Goal: Task Accomplishment & Management: Complete application form

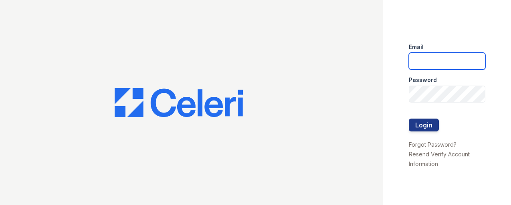
click at [467, 67] on input "email" at bounding box center [447, 61] width 77 height 17
drag, startPoint x: 446, startPoint y: 61, endPoint x: 343, endPoint y: 61, distance: 103.1
click at [343, 61] on div "Email Q Password Login Forgot Password? Resend Verify Account Information" at bounding box center [255, 102] width 511 height 205
type input "Q"
drag, startPoint x: 438, startPoint y: 68, endPoint x: 433, endPoint y: 61, distance: 8.5
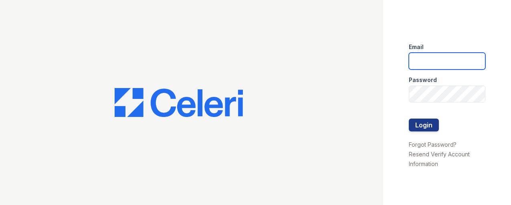
click at [437, 67] on input "email" at bounding box center [447, 61] width 77 height 17
type input "[EMAIL_ADDRESS][DOMAIN_NAME]"
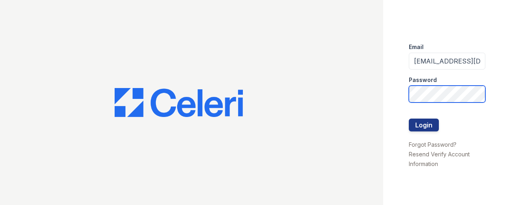
click at [272, 58] on div "Email mtimbrook@trinity-pm.com Password Login Forgot Password? Resend Verify Ac…" at bounding box center [255, 102] width 511 height 205
click at [409, 118] on button "Login" at bounding box center [424, 124] width 30 height 13
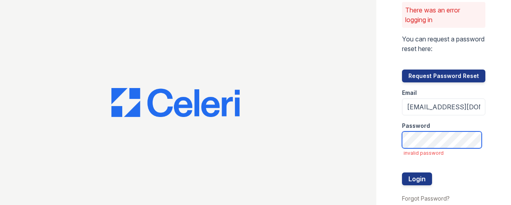
click at [402, 172] on button "Login" at bounding box center [417, 178] width 30 height 13
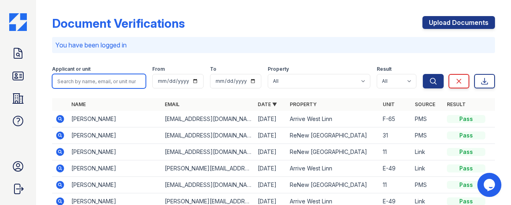
click at [116, 86] on input "search" at bounding box center [99, 81] width 94 height 14
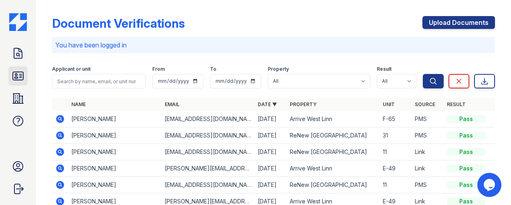
click at [25, 78] on link "ID Verifications" at bounding box center [17, 75] width 19 height 19
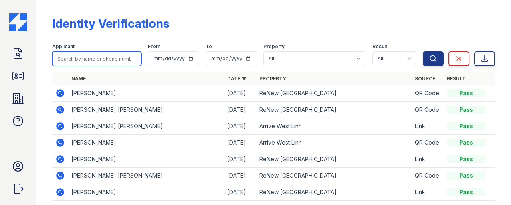
click at [64, 57] on input "search" at bounding box center [96, 58] width 89 height 14
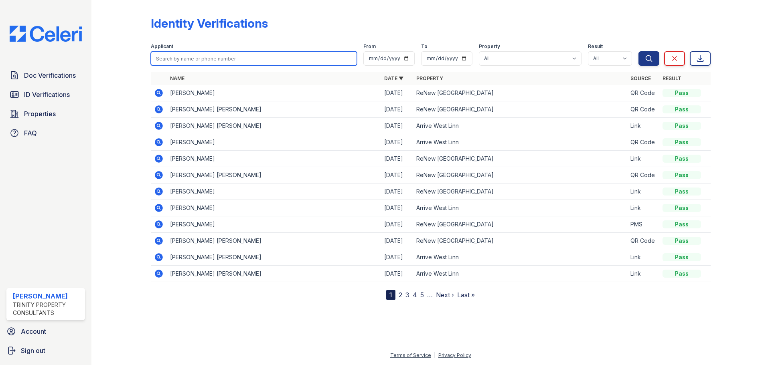
click at [226, 59] on input "search" at bounding box center [254, 58] width 206 height 14
type input "chen"
click at [511, 51] on button "Search" at bounding box center [649, 58] width 21 height 14
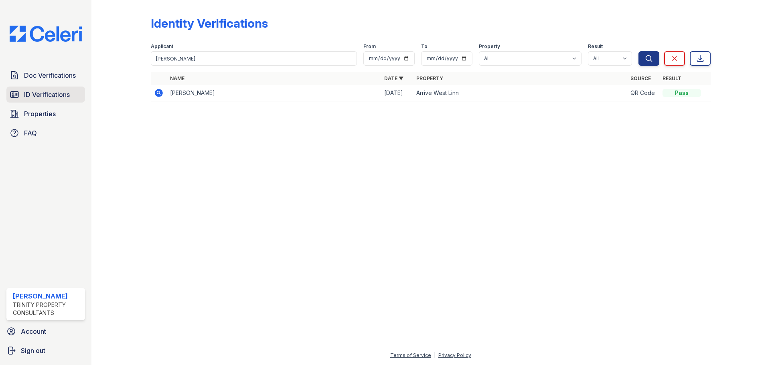
click at [22, 97] on link "ID Verifications" at bounding box center [45, 95] width 79 height 16
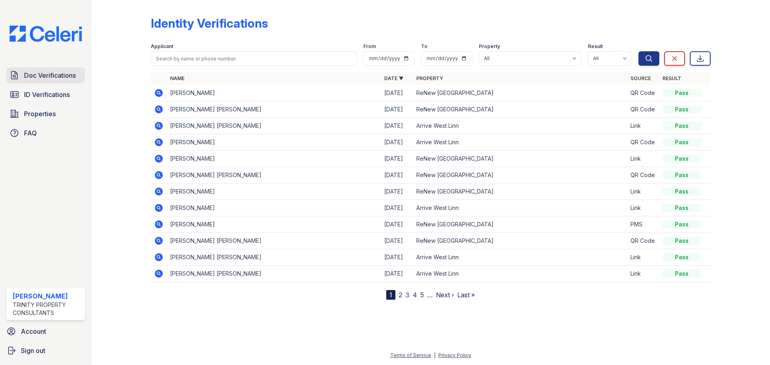
click at [63, 73] on span "Doc Verifications" at bounding box center [50, 76] width 52 height 10
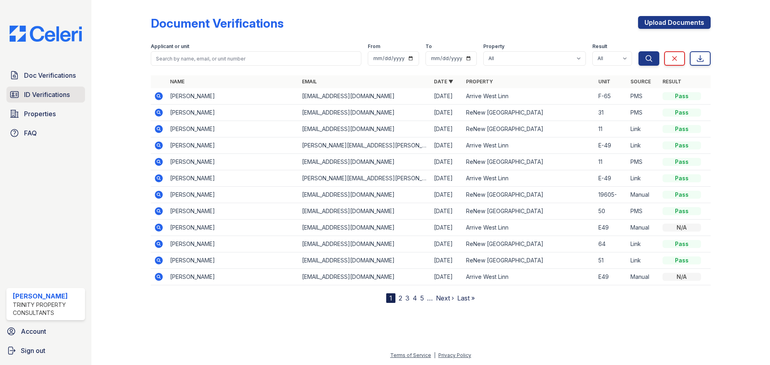
click at [58, 89] on link "ID Verifications" at bounding box center [45, 95] width 79 height 16
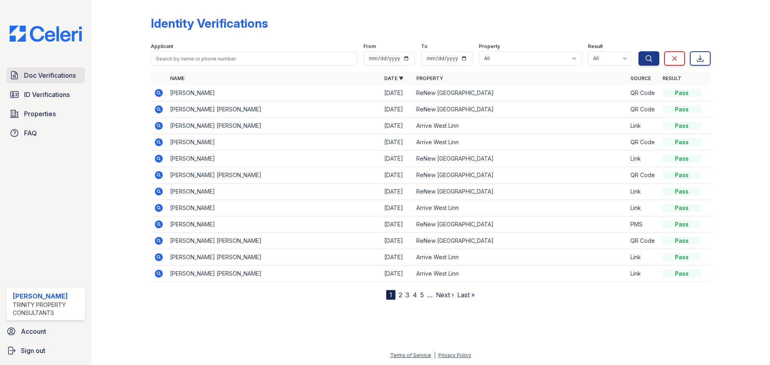
click at [69, 76] on span "Doc Verifications" at bounding box center [50, 76] width 52 height 10
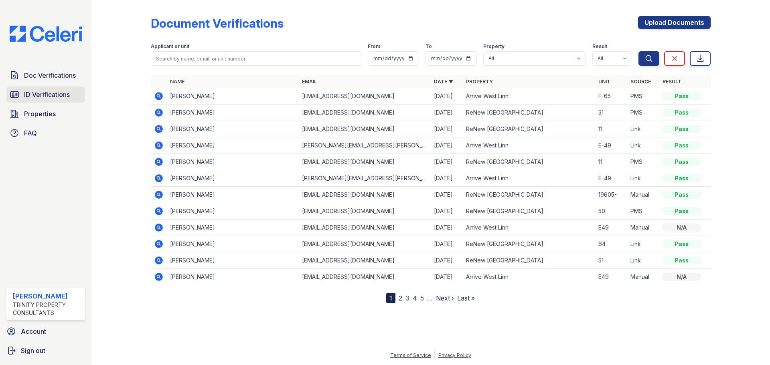
click at [65, 95] on span "ID Verifications" at bounding box center [47, 95] width 46 height 10
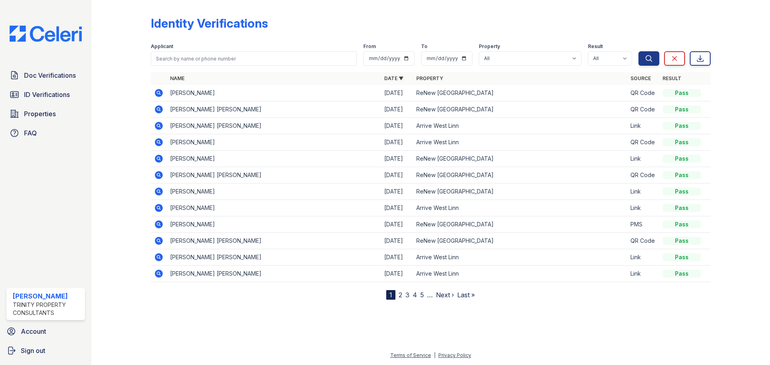
click at [65, 95] on span "ID Verifications" at bounding box center [47, 95] width 46 height 10
click at [47, 77] on span "Doc Verifications" at bounding box center [50, 76] width 52 height 10
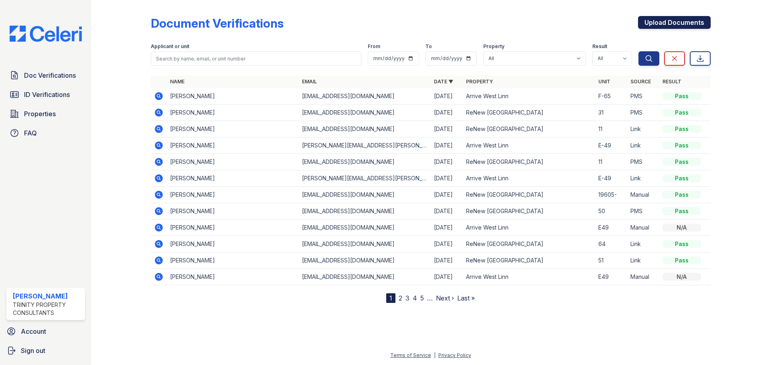
click at [511, 21] on link "Upload Documents" at bounding box center [674, 22] width 73 height 13
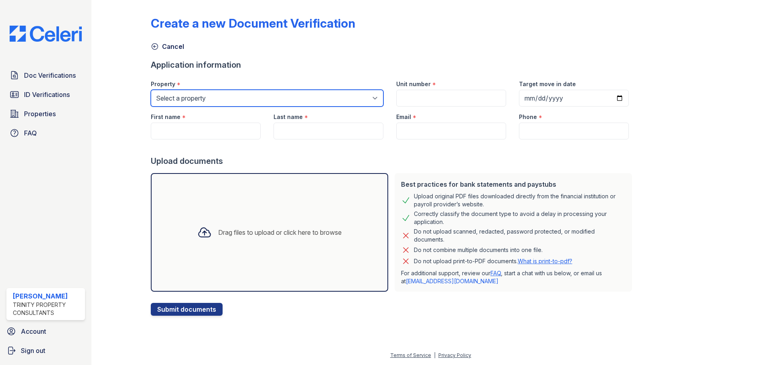
click at [216, 103] on select "Select a property Arrive West Linn ReNew West Tualatin" at bounding box center [267, 98] width 233 height 17
select select "93"
click at [151, 90] on select "Select a property Arrive West Linn ReNew West Tualatin" at bounding box center [267, 98] width 233 height 17
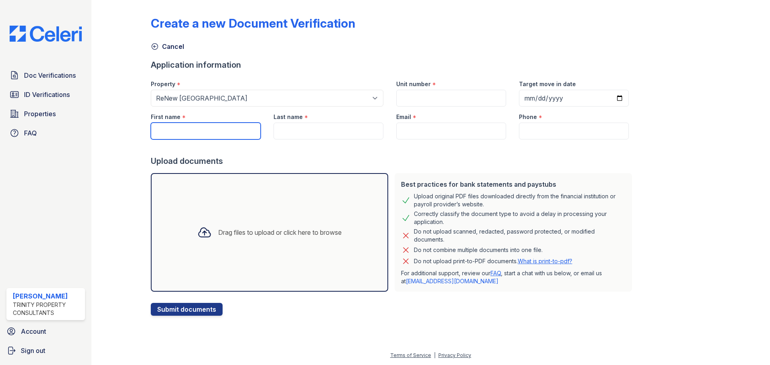
click at [222, 131] on input "First name" at bounding box center [206, 131] width 110 height 17
paste input "q723726@icloud.com"
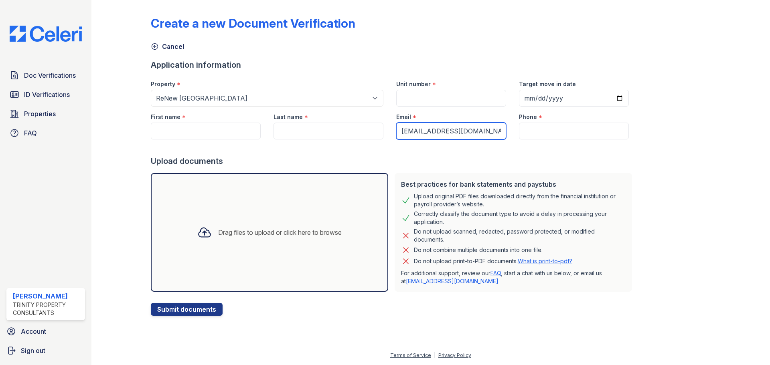
click at [396, 130] on input "q723726@icloud.com" at bounding box center [451, 131] width 110 height 17
type input "q723726@icloud.com"
paste input "(541) 829-2668"
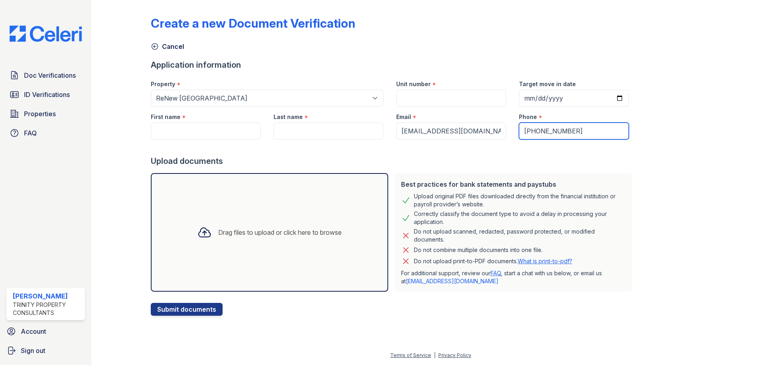
type input "(541) 829-2668"
click at [511, 129] on input "(541) 829-2668" at bounding box center [574, 131] width 110 height 17
click at [471, 103] on input "Unit number" at bounding box center [451, 98] width 110 height 17
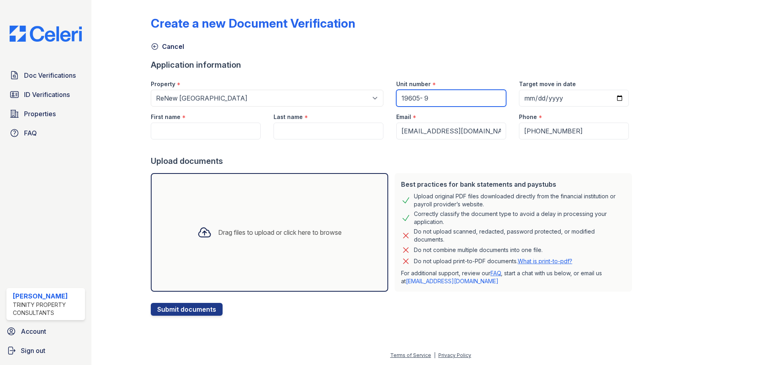
click at [420, 99] on input "19605- 9" at bounding box center [451, 98] width 110 height 17
type input "19605- 09"
click at [511, 97] on input "Target move in date" at bounding box center [574, 98] width 110 height 17
click at [511, 204] on div "Create a new Document Verification Cancel Application information Property * Se…" at bounding box center [431, 159] width 560 height 313
click at [511, 99] on input "Target move in date" at bounding box center [574, 98] width 110 height 17
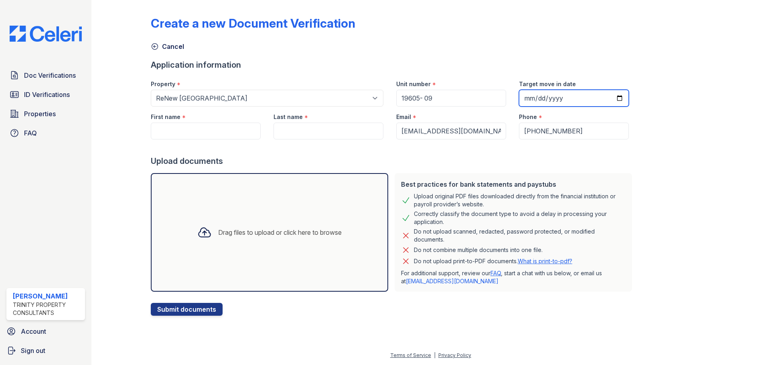
click at [511, 97] on input "Target move in date" at bounding box center [574, 98] width 110 height 17
type input "2025-10-01"
click at [177, 140] on div at bounding box center [393, 148] width 485 height 16
click at [179, 133] on input "First name" at bounding box center [206, 131] width 110 height 17
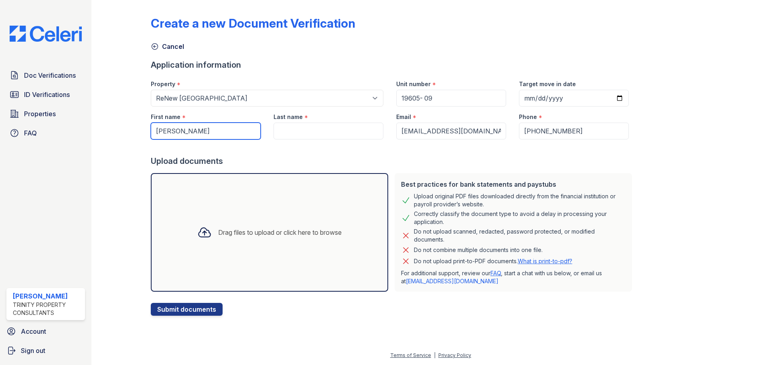
type input "Chen"
type input "Weizhong"
click at [231, 204] on div "Drag files to upload or click here to browse" at bounding box center [269, 232] width 237 height 119
click at [261, 204] on div "Drag files to upload or click here to browse" at bounding box center [280, 233] width 124 height 10
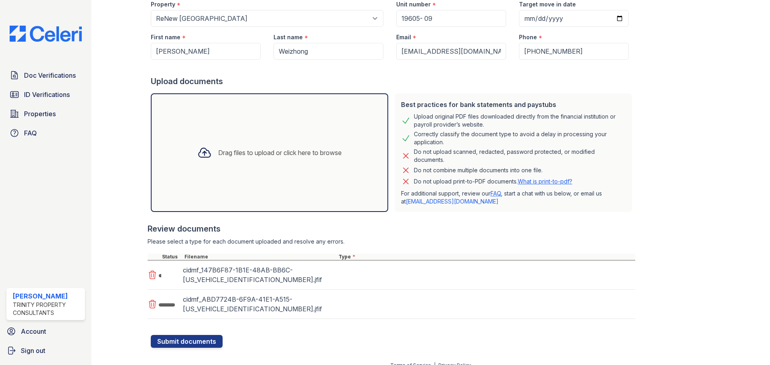
scroll to position [80, 0]
click at [375, 204] on select "Select type Paystub Bank Statement Offer Letter Tax Documents Benefit Award Let…" at bounding box center [387, 303] width 101 height 15
click at [305, 204] on div at bounding box center [393, 331] width 485 height 8
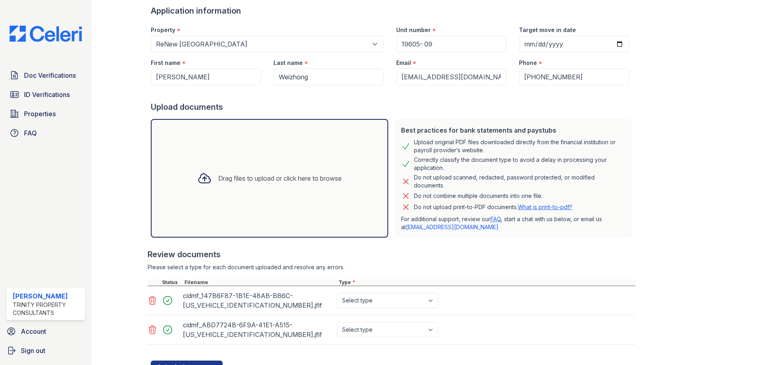
scroll to position [90, 0]
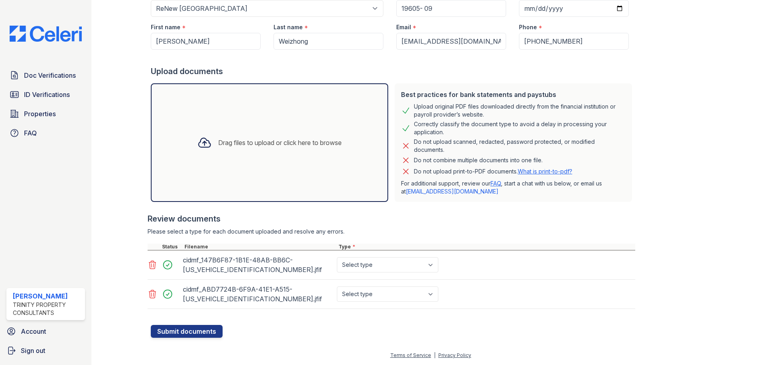
click at [148, 204] on icon at bounding box center [153, 265] width 10 height 10
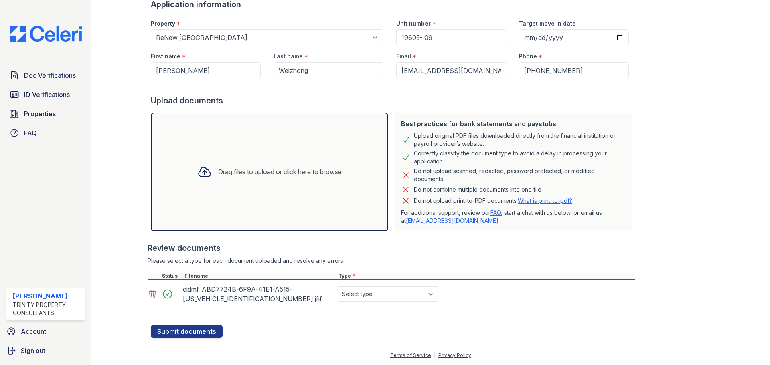
click at [153, 204] on icon at bounding box center [152, 294] width 7 height 8
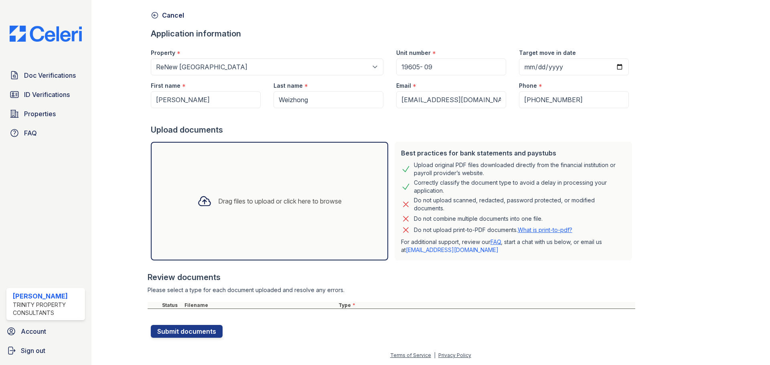
scroll to position [31, 0]
click at [49, 74] on span "Doc Verifications" at bounding box center [50, 76] width 52 height 10
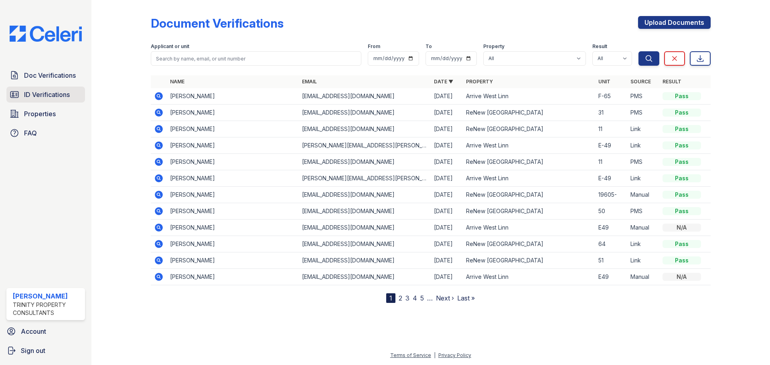
click at [59, 92] on span "ID Verifications" at bounding box center [47, 95] width 46 height 10
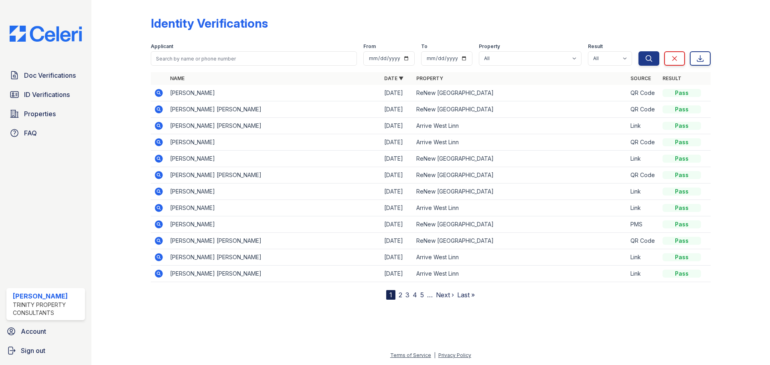
click at [57, 111] on link "Properties" at bounding box center [45, 114] width 79 height 16
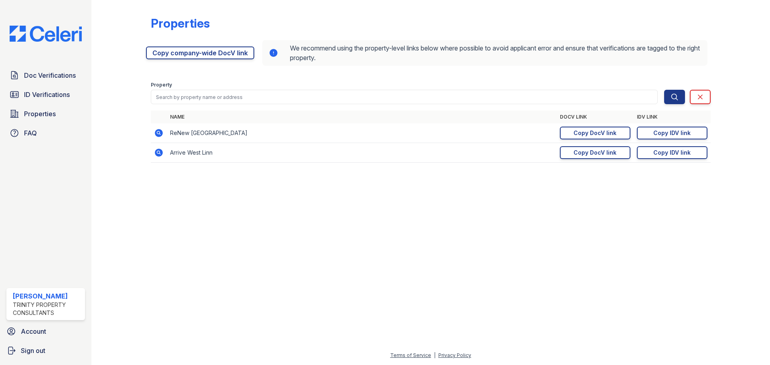
click at [290, 17] on div "Properties" at bounding box center [431, 26] width 560 height 21
click at [511, 131] on div "Copy IDV link" at bounding box center [671, 133] width 37 height 8
click at [61, 77] on span "Doc Verifications" at bounding box center [50, 76] width 52 height 10
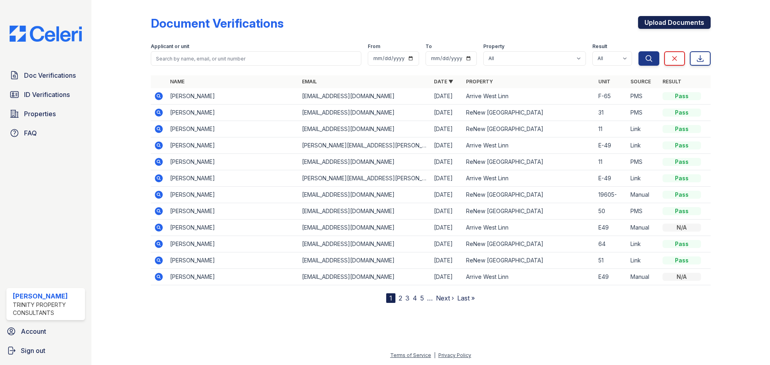
click at [511, 23] on link "Upload Documents" at bounding box center [674, 22] width 73 height 13
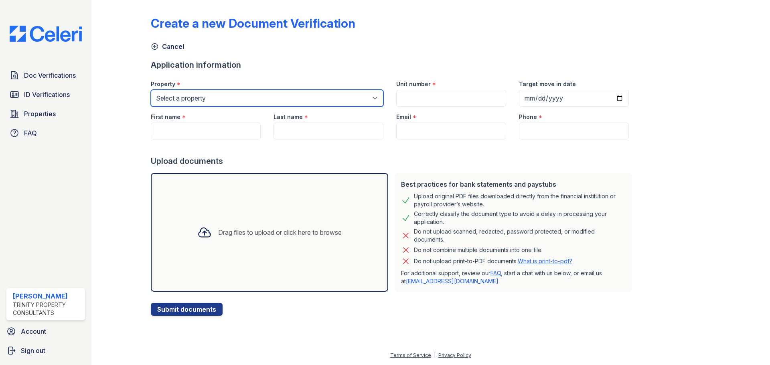
click at [200, 104] on select "Select a property Arrive West Linn ReNew West Tualatin" at bounding box center [267, 98] width 233 height 17
select select "93"
click at [151, 90] on select "Select a property Arrive West Linn ReNew West Tualatin" at bounding box center [267, 98] width 233 height 17
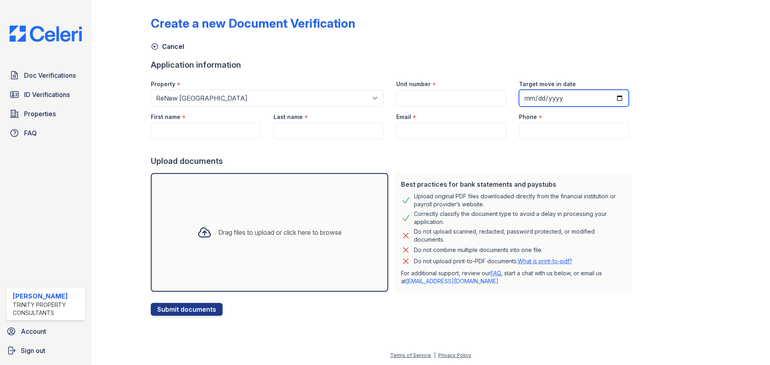
click at [511, 94] on input "Target move in date" at bounding box center [574, 98] width 110 height 17
type input "2025-10-01"
click at [511, 126] on input "Phone" at bounding box center [574, 131] width 110 height 17
paste input "https://app.getceleri.com/0eeaf7d7-3a49-4607-a815-077650d6b157/idv/link/new"
type input "https://app.getceleri.com/0eeaf7d7-3a49-4607-a815-077650d6b157/idv/link/new"
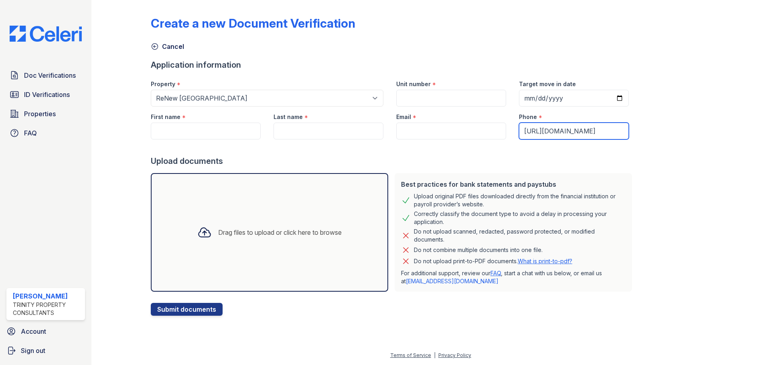
scroll to position [0, 151]
click at [511, 127] on input "https://app.getceleri.com/0eeaf7d7-3a49-4607-a815-077650d6b157/idv/link/new" at bounding box center [574, 131] width 110 height 17
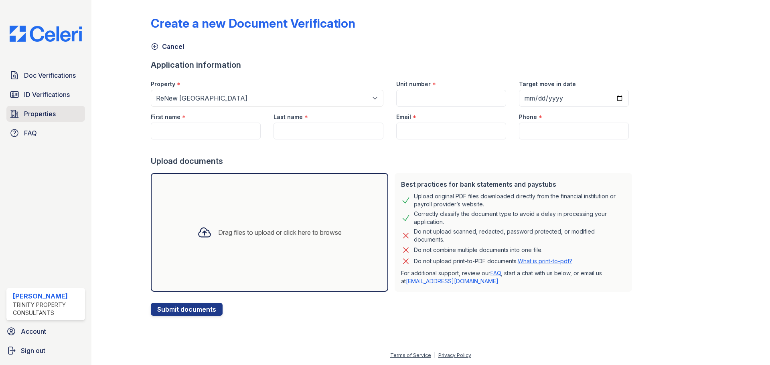
click at [37, 114] on span "Properties" at bounding box center [40, 114] width 32 height 10
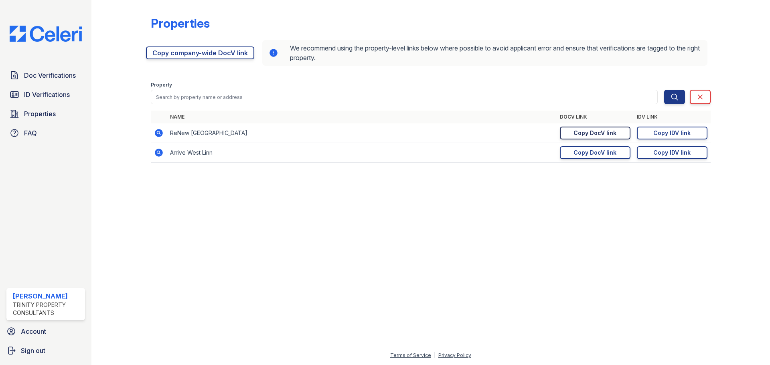
click at [511, 133] on div "Copy DocV link" at bounding box center [595, 133] width 43 height 8
click at [68, 75] on span "Doc Verifications" at bounding box center [50, 76] width 52 height 10
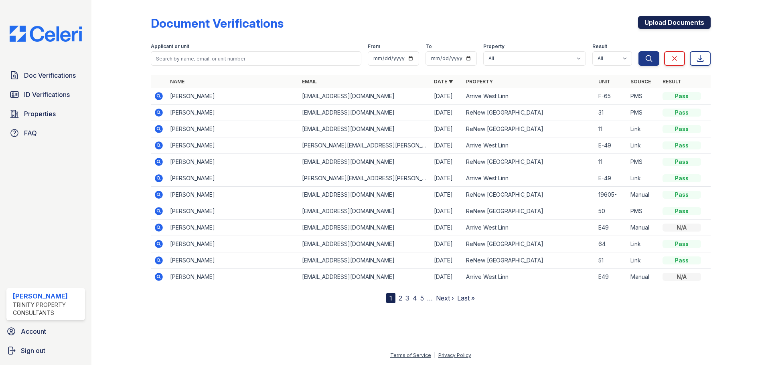
click at [511, 24] on link "Upload Documents" at bounding box center [674, 22] width 73 height 13
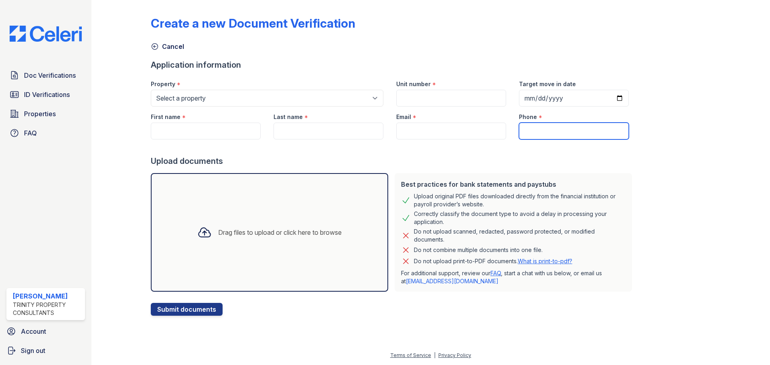
paste input "(541) 829-2668"
type input "(541) 829-2668"
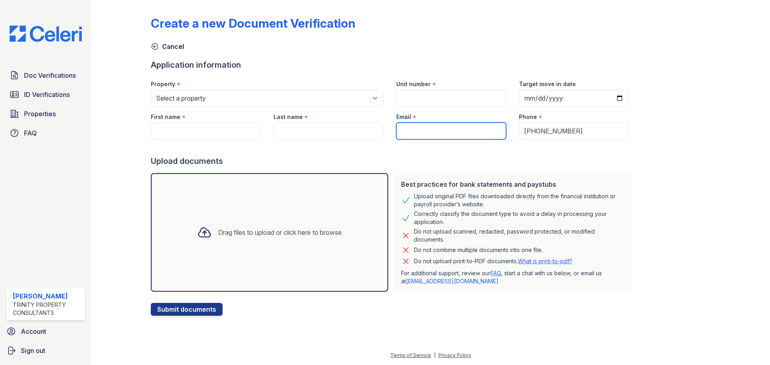
paste input "q723726@icloud.com"
type input "q723726@icloud.com"
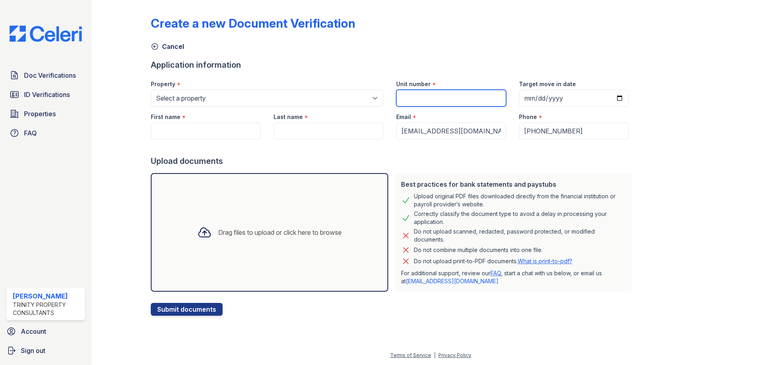
click at [434, 95] on input "Unit number" at bounding box center [451, 98] width 110 height 17
type input "19605-09"
click at [322, 135] on input "Last name" at bounding box center [329, 131] width 110 height 17
type input "Weizhong"
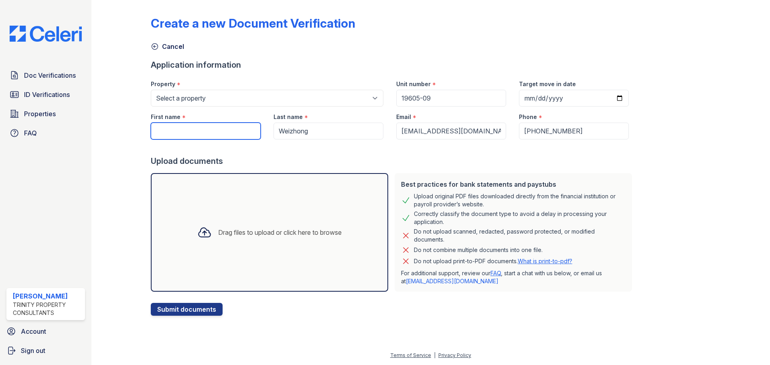
click at [248, 130] on input "First name" at bounding box center [206, 131] width 110 height 17
type input "Chen"
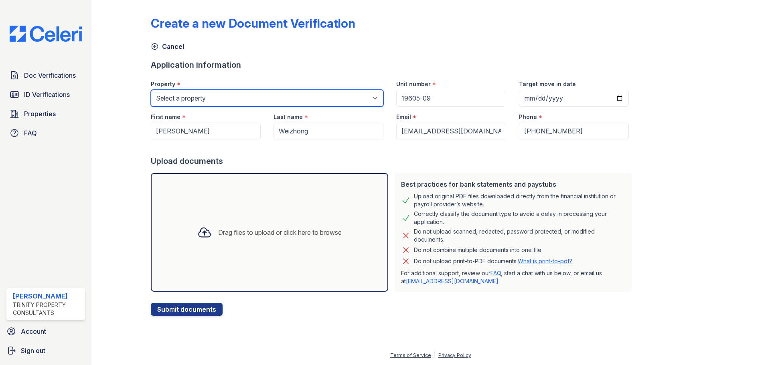
click at [225, 93] on select "Select a property Arrive West Linn ReNew West Tualatin" at bounding box center [267, 98] width 233 height 17
select select "93"
click at [151, 90] on select "Select a property Arrive West Linn ReNew West Tualatin" at bounding box center [267, 98] width 233 height 17
click at [260, 204] on div "Drag files to upload or click here to browse" at bounding box center [280, 233] width 124 height 10
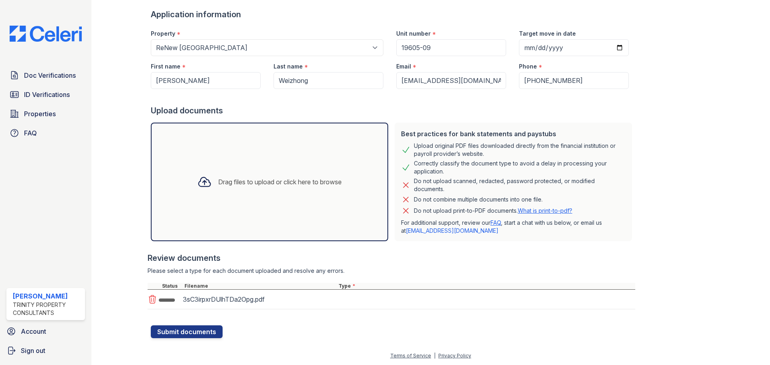
scroll to position [51, 0]
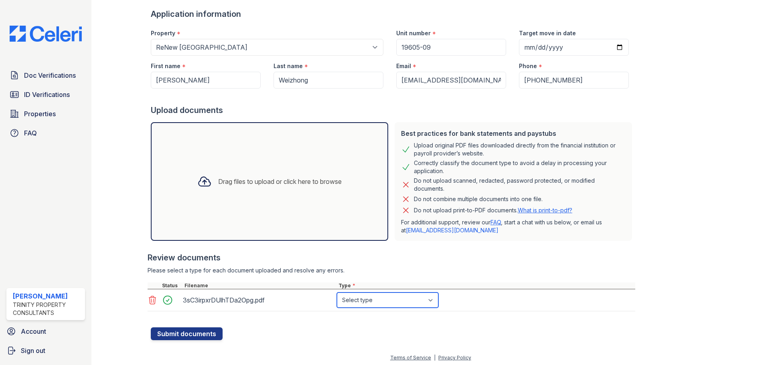
click at [363, 204] on select "Select type Paystub Bank Statement Offer Letter Tax Documents Benefit Award Let…" at bounding box center [387, 300] width 101 height 15
click at [337, 204] on select "Select type Paystub Bank Statement Offer Letter Tax Documents Benefit Award Let…" at bounding box center [387, 300] width 101 height 15
drag, startPoint x: 364, startPoint y: 298, endPoint x: 365, endPoint y: 294, distance: 4.0
click at [365, 204] on select "Select type Paystub Bank Statement Offer Letter Tax Documents Benefit Award Let…" at bounding box center [387, 300] width 101 height 15
select select "bank_statement"
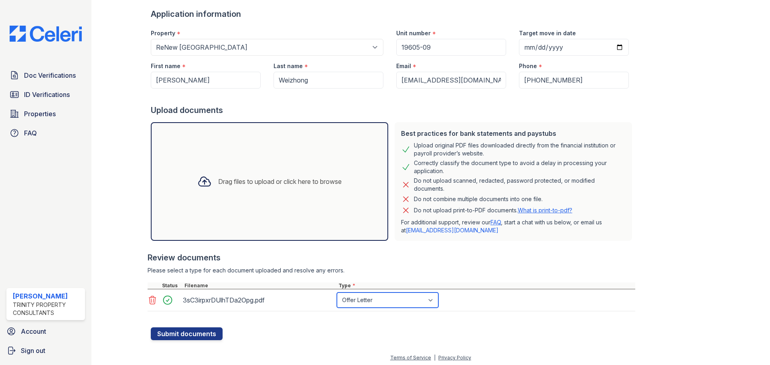
click at [337, 204] on select "Select type Paystub Bank Statement Offer Letter Tax Documents Benefit Award Let…" at bounding box center [387, 300] width 101 height 15
click at [169, 204] on button "Submit documents" at bounding box center [187, 334] width 72 height 13
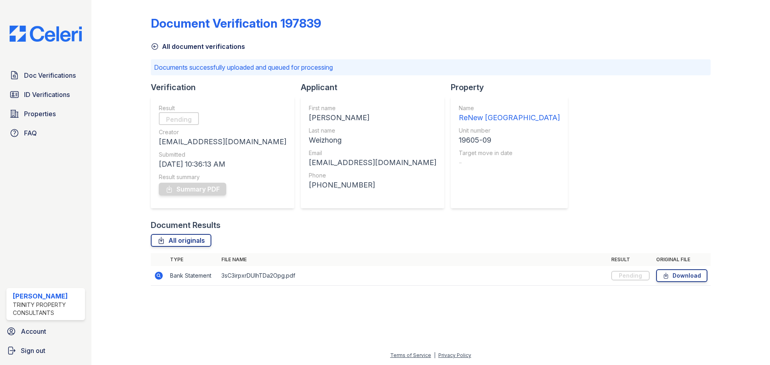
click at [156, 47] on icon at bounding box center [155, 47] width 8 height 8
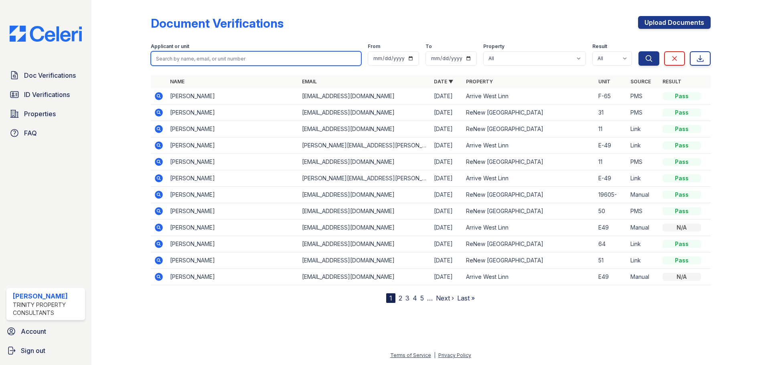
click at [178, 63] on input "search" at bounding box center [256, 58] width 211 height 14
type input "chen"
click at [511, 51] on button "Search" at bounding box center [649, 58] width 21 height 14
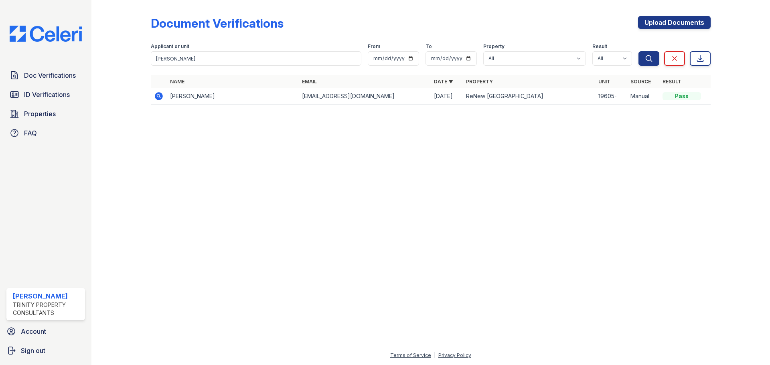
click at [159, 95] on icon at bounding box center [158, 96] width 2 height 2
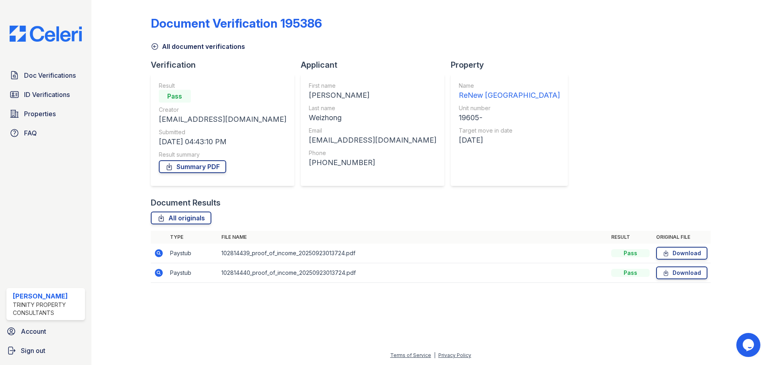
click at [161, 253] on icon at bounding box center [159, 254] width 8 height 8
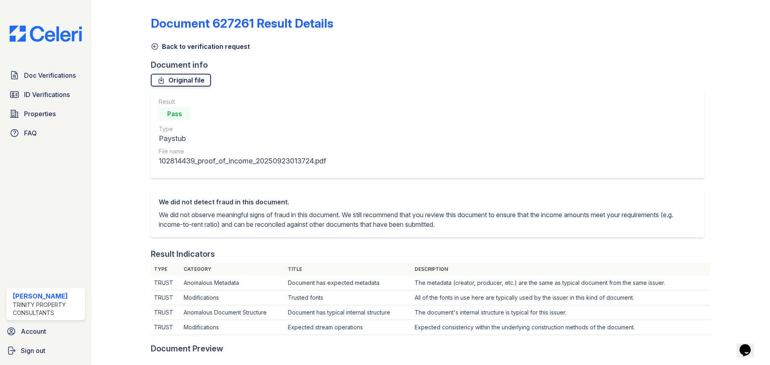
click at [198, 80] on link "Original file" at bounding box center [181, 80] width 60 height 13
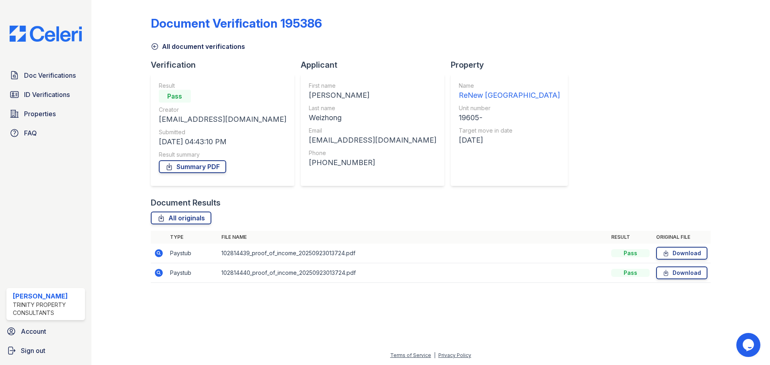
click at [253, 273] on td "102814440_proof_of_income_20250923013724.pdf" at bounding box center [413, 274] width 390 height 20
click at [162, 272] on icon at bounding box center [159, 273] width 8 height 8
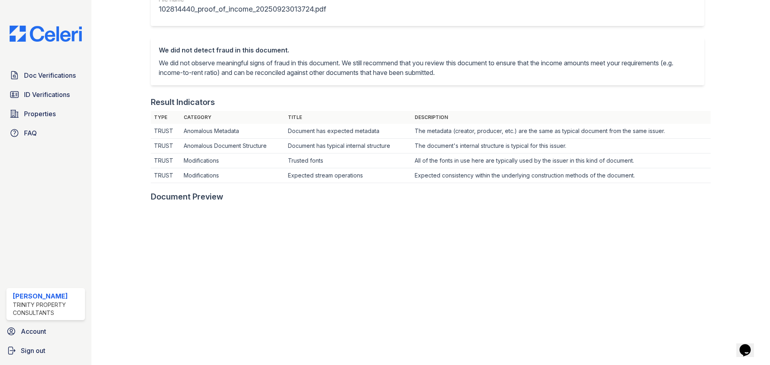
scroll to position [120, 0]
